Goal: Obtain resource: Download file/media

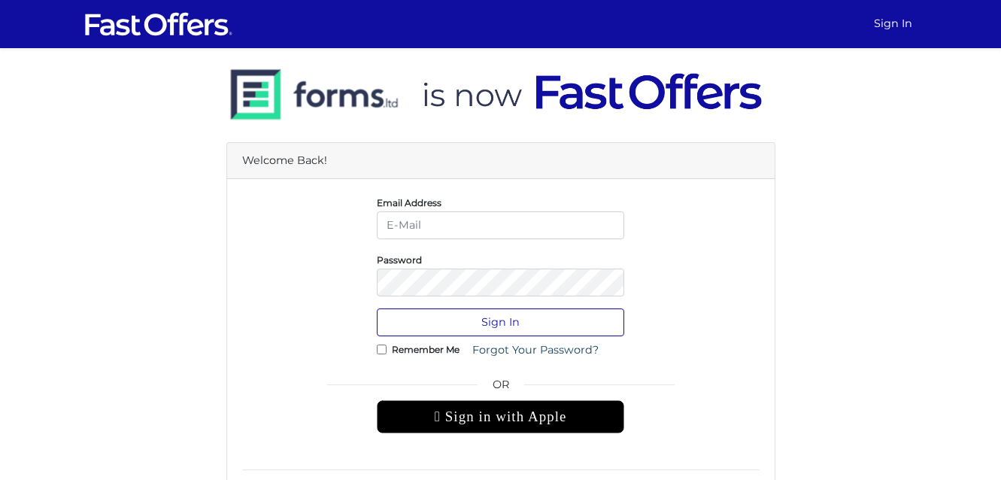
type input "[EMAIL_ADDRESS][PERSON_NAME][DOMAIN_NAME]"
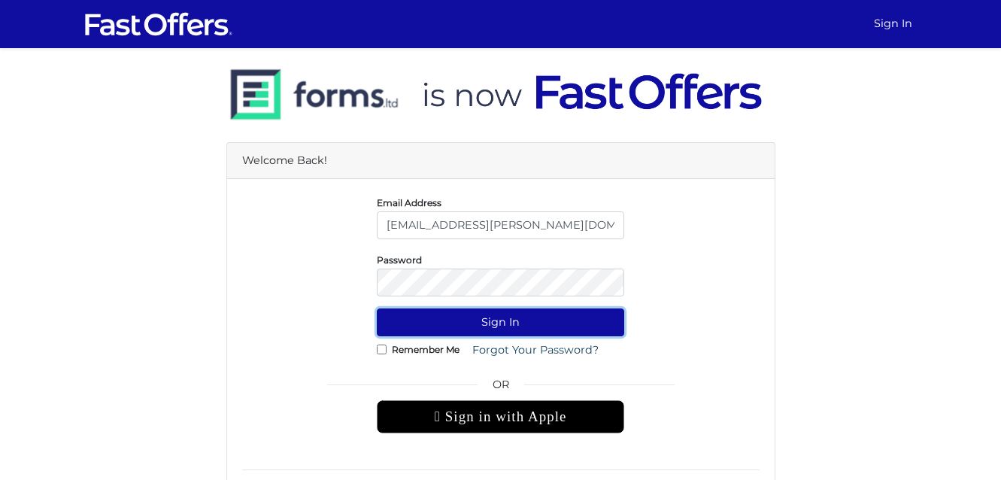
click at [569, 329] on button "Sign In" at bounding box center [501, 322] width 248 height 28
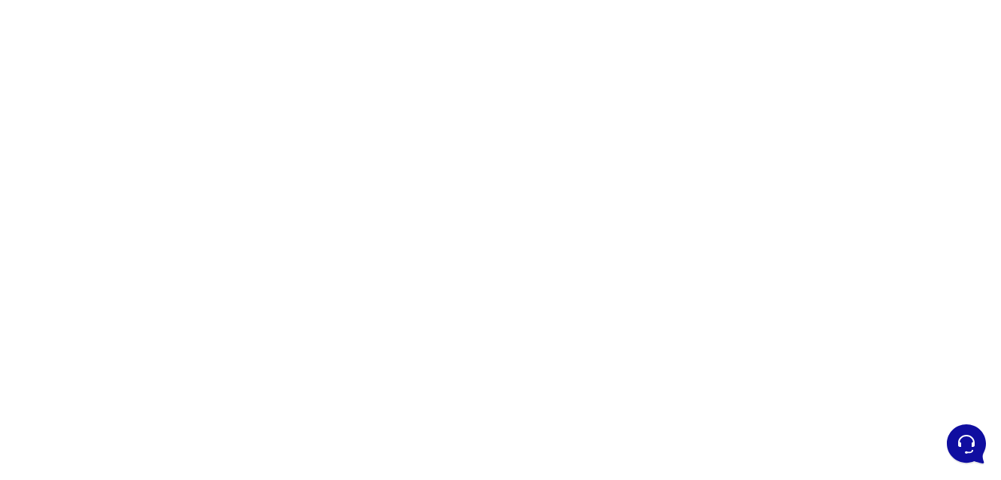
scroll to position [211, 0]
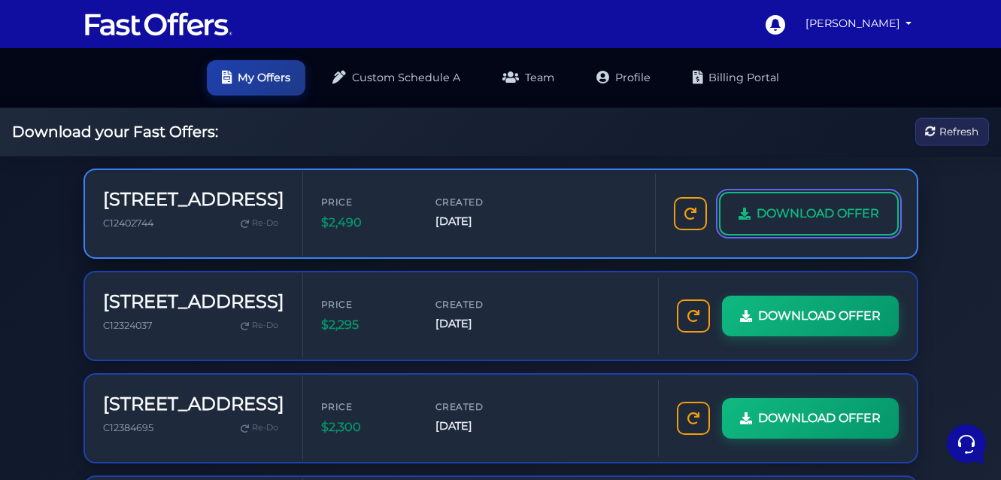
click at [742, 228] on link "DOWNLOAD OFFER" at bounding box center [809, 214] width 180 height 44
click at [785, 223] on link "DOWNLOAD OFFER" at bounding box center [809, 214] width 180 height 44
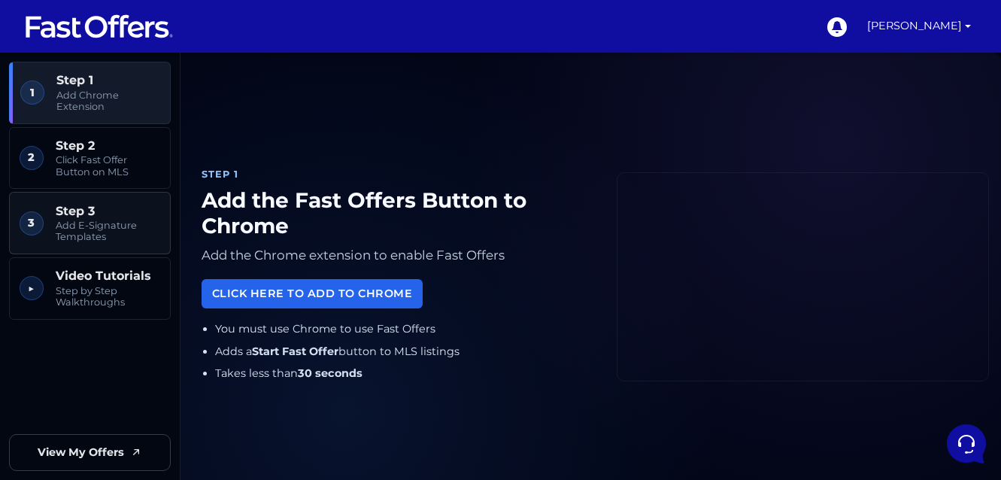
click at [106, 205] on span "Step 3" at bounding box center [108, 211] width 105 height 14
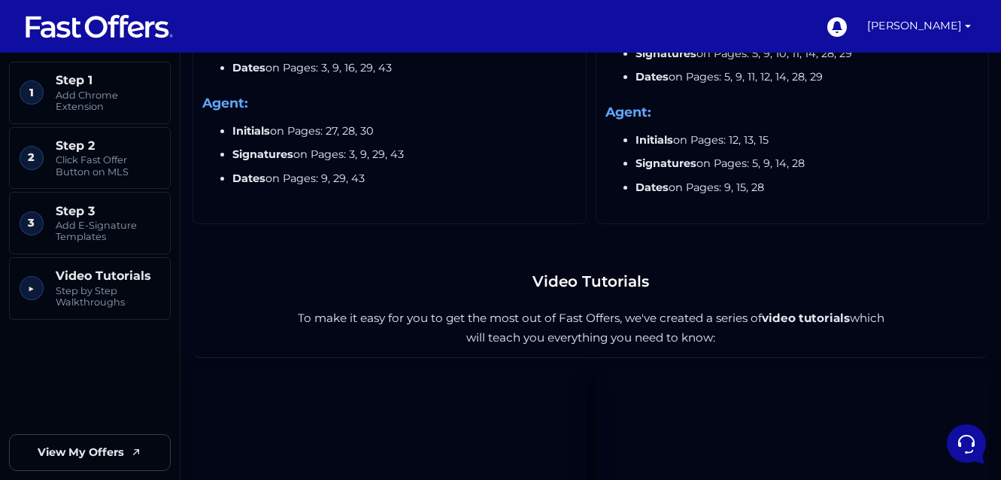
scroll to position [1894, 0]
click at [911, 25] on link "[PERSON_NAME]" at bounding box center [919, 26] width 116 height 53
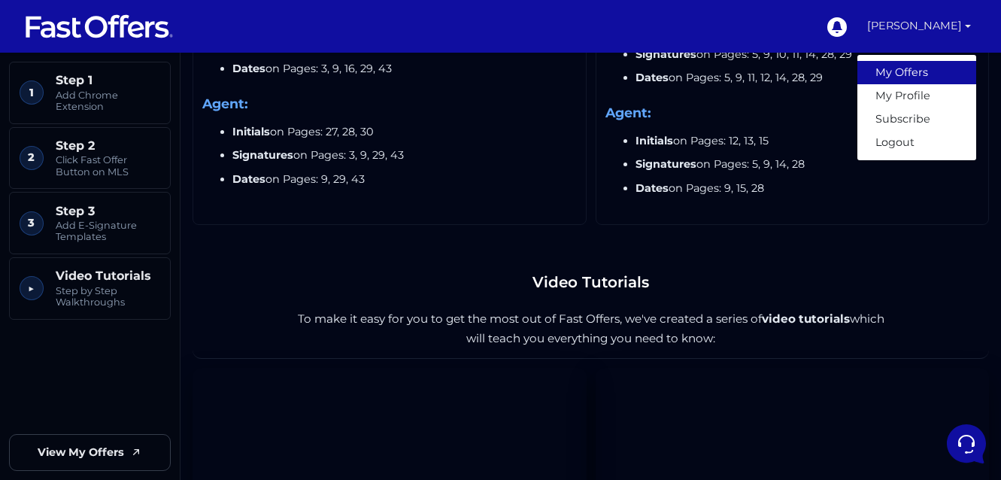
click at [897, 65] on link "My Offers" at bounding box center [917, 72] width 119 height 23
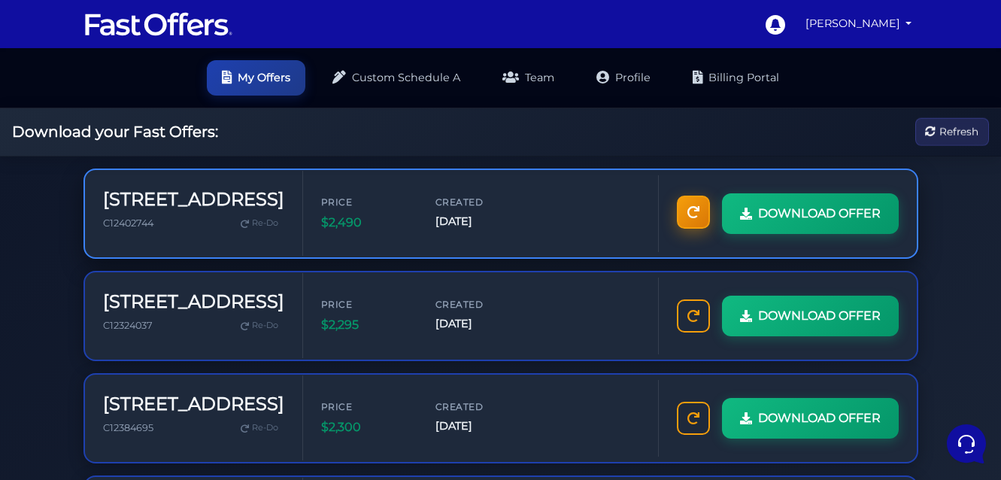
click at [699, 220] on link at bounding box center [693, 212] width 33 height 33
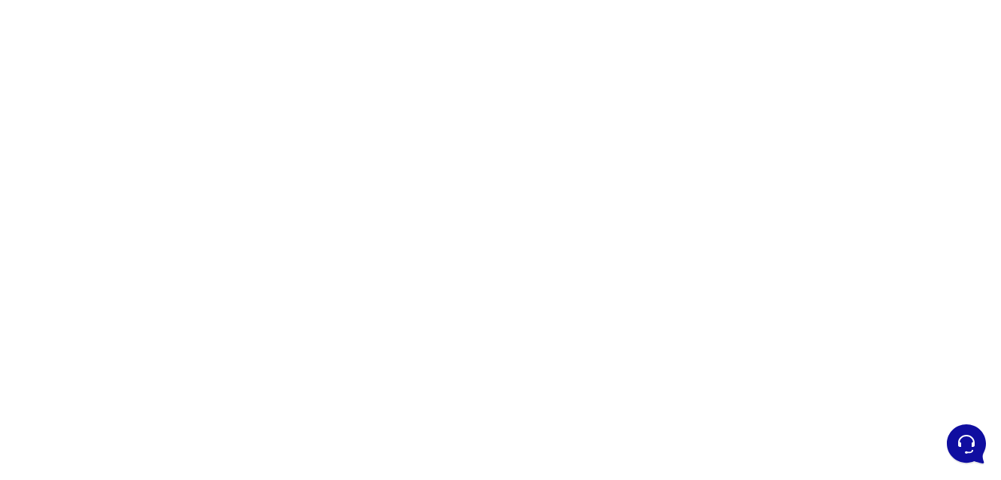
scroll to position [216, 0]
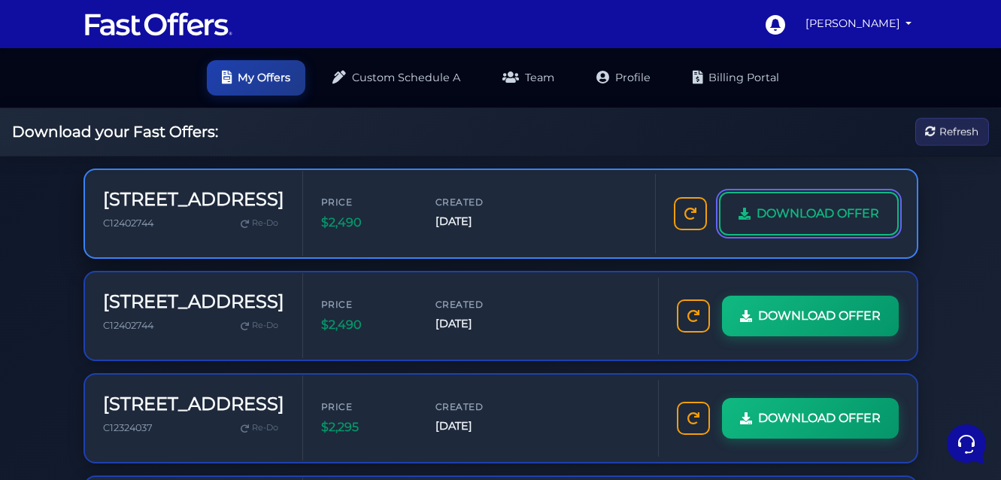
click at [817, 202] on link "DOWNLOAD OFFER" at bounding box center [809, 214] width 180 height 44
